Goal: Navigation & Orientation: Go to known website

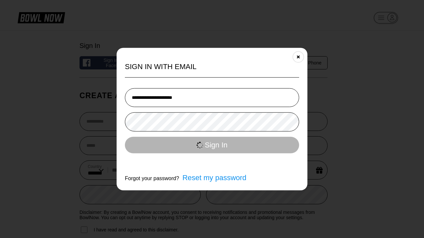
select select "**"
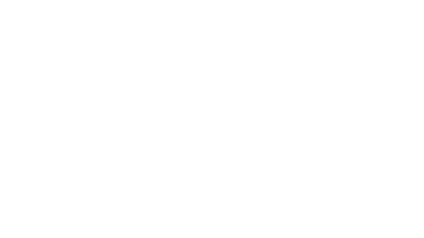
select select "**"
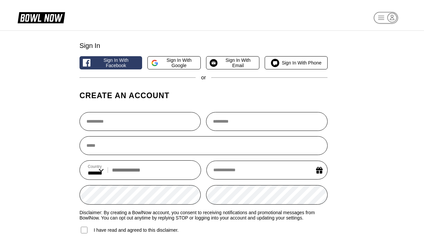
select select "**"
